Goal: Transaction & Acquisition: Purchase product/service

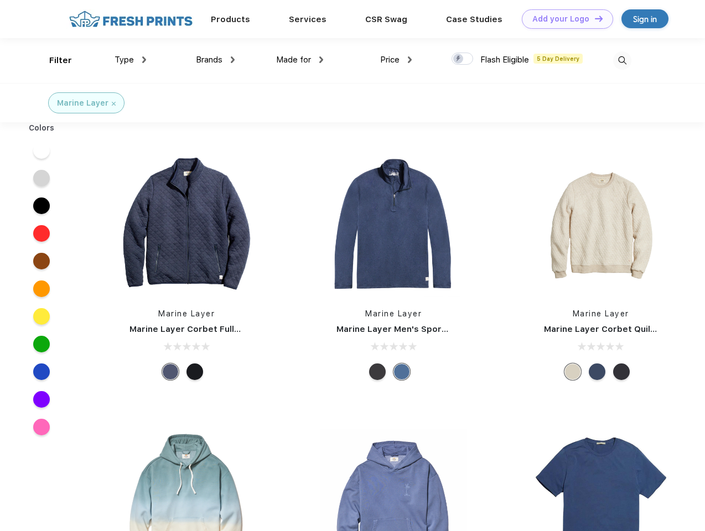
click at [563, 19] on link "Add your Logo Design Tool" at bounding box center [567, 18] width 91 height 19
click at [0, 0] on div "Design Tool" at bounding box center [0, 0] width 0 height 0
click at [593, 18] on link "Add your Logo Design Tool" at bounding box center [567, 18] width 91 height 19
click at [53, 60] on div "Filter" at bounding box center [60, 60] width 23 height 13
click at [131, 60] on span "Type" at bounding box center [123, 60] width 19 height 10
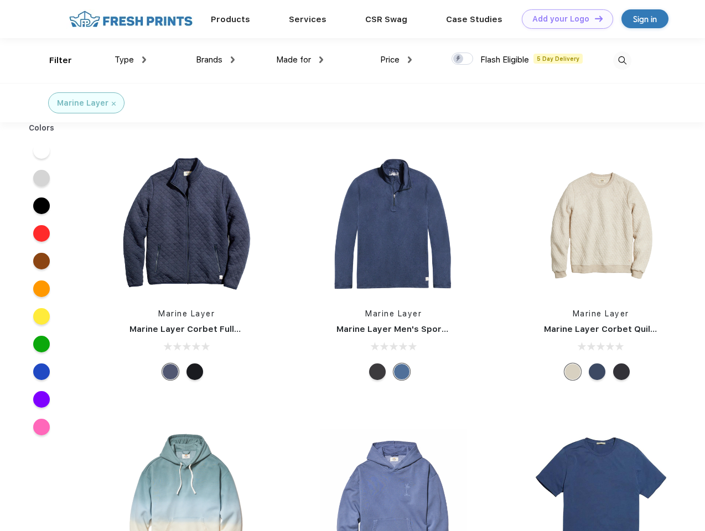
click at [215, 60] on span "Brands" at bounding box center [209, 60] width 27 height 10
click at [300, 60] on span "Made for" at bounding box center [293, 60] width 35 height 10
click at [396, 60] on span "Price" at bounding box center [389, 60] width 19 height 10
click at [462, 59] on div at bounding box center [462, 59] width 22 height 12
click at [458, 59] on input "checkbox" at bounding box center [454, 55] width 7 height 7
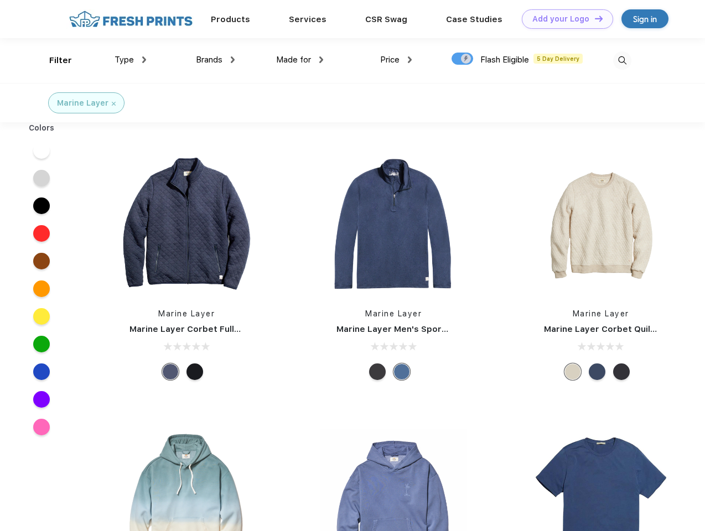
click at [622, 60] on img at bounding box center [622, 60] width 18 height 18
